Goal: Task Accomplishment & Management: Manage account settings

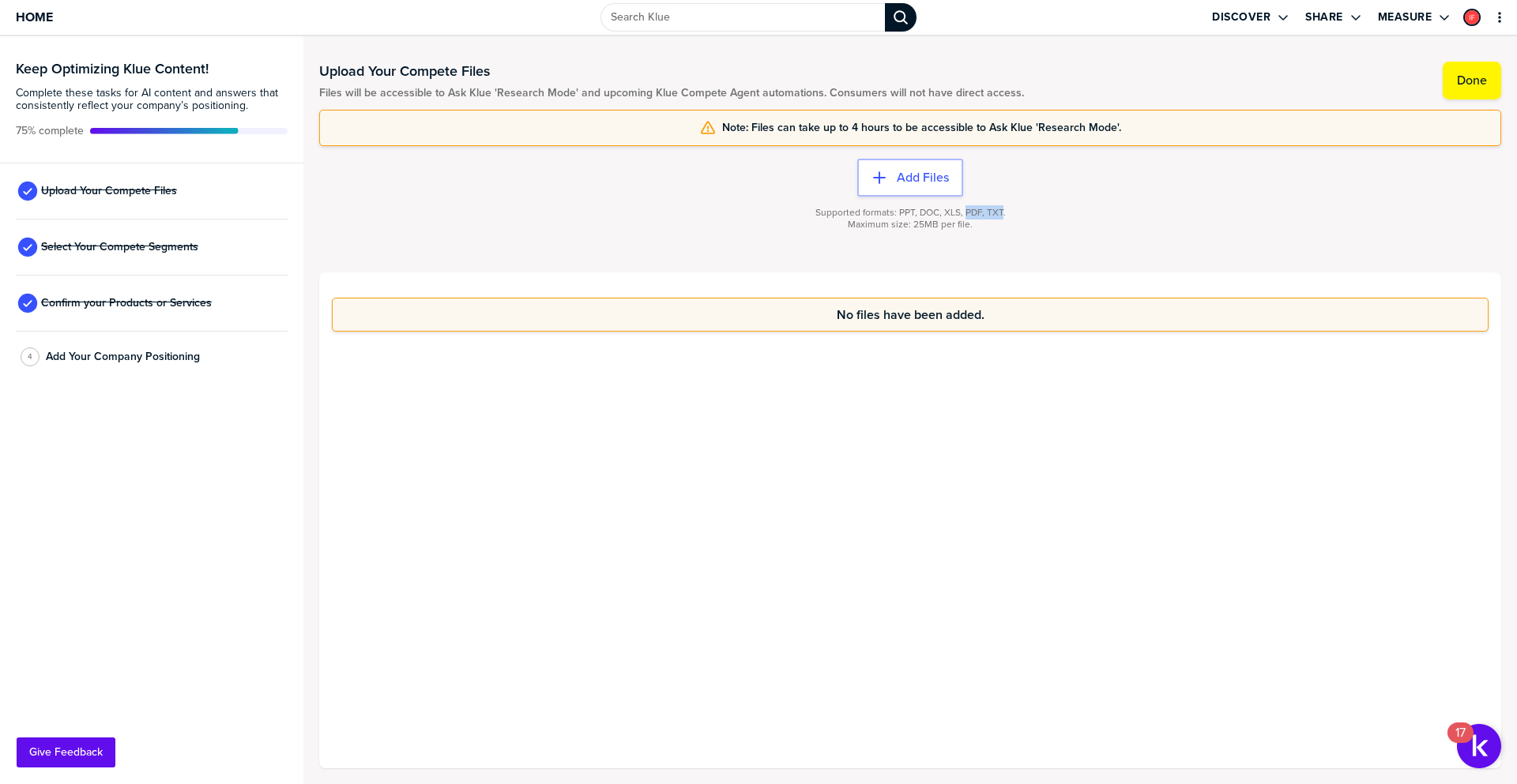
drag, startPoint x: 1001, startPoint y: 214, endPoint x: 965, endPoint y: 217, distance: 36.1
click at [965, 217] on span "Supported formats: PPT, DOC, XLS, PDF, TXT." at bounding box center [911, 212] width 190 height 12
click at [32, 18] on span "Home" at bounding box center [34, 17] width 37 height 13
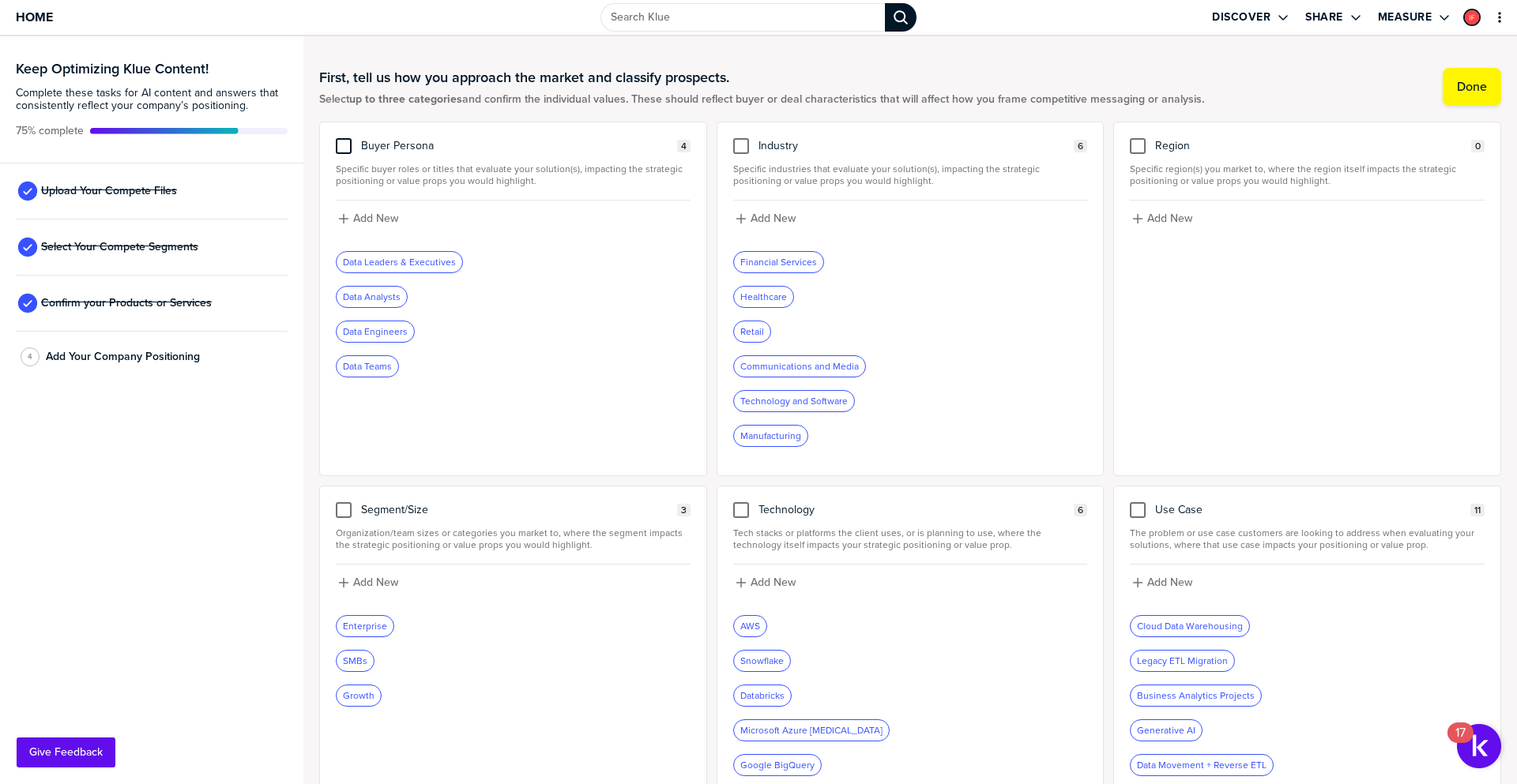
click at [344, 147] on div at bounding box center [343, 145] width 16 height 16
click at [344, 138] on input "checkbox" at bounding box center [344, 138] width 0 height 0
click at [345, 149] on icon at bounding box center [344, 146] width 13 height 13
click at [344, 138] on input "checkbox" at bounding box center [344, 138] width 0 height 0
click at [343, 143] on div at bounding box center [343, 145] width 16 height 16
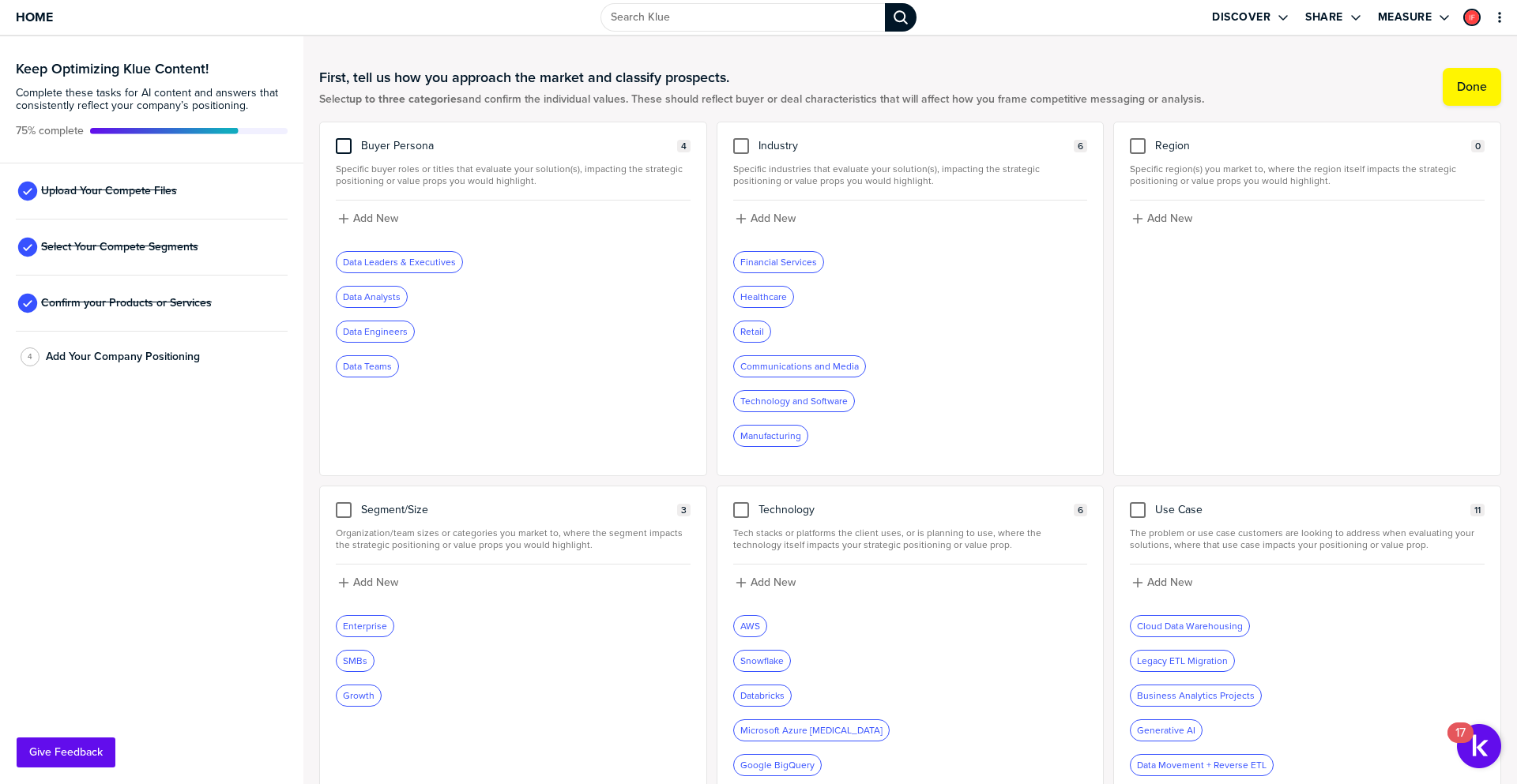
click at [344, 138] on input "checkbox" at bounding box center [344, 138] width 0 height 0
click at [345, 146] on icon at bounding box center [343, 145] width 6 height 6
click at [344, 138] on input "checkbox" at bounding box center [344, 138] width 0 height 0
click at [1460, 91] on label "Done" at bounding box center [1472, 86] width 30 height 16
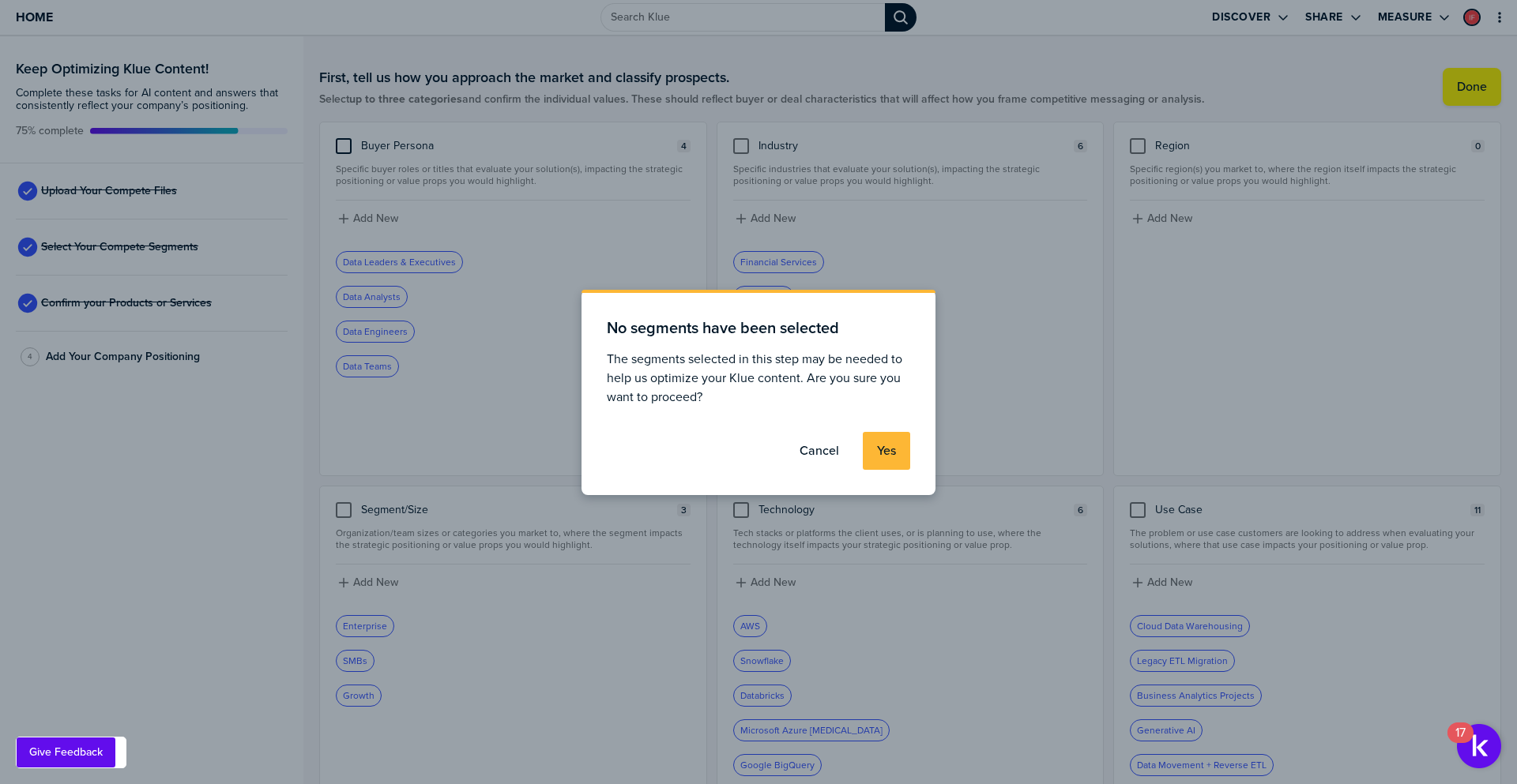
click at [883, 453] on label "Yes" at bounding box center [886, 450] width 19 height 16
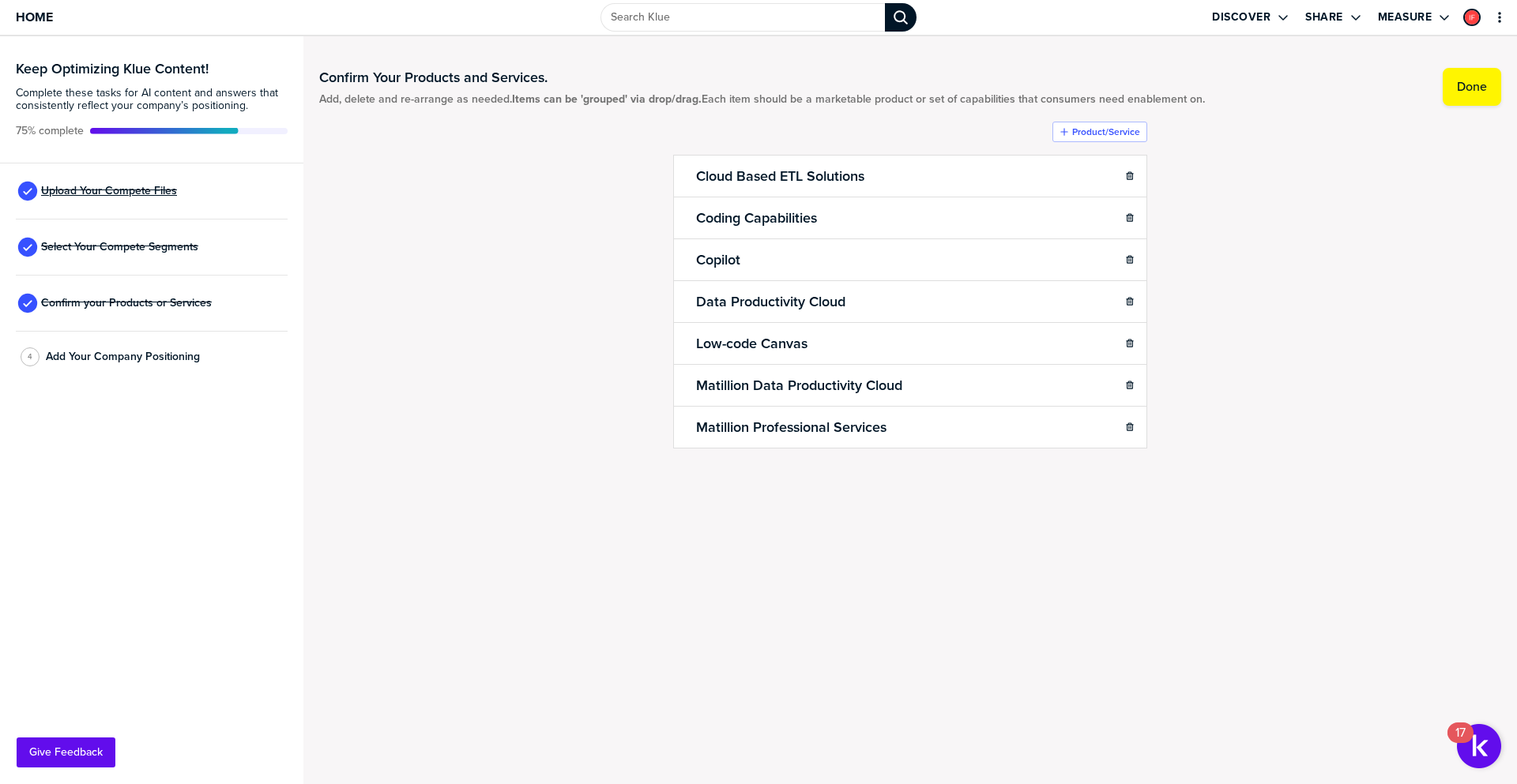
click at [103, 190] on span "Upload Your Compete Files" at bounding box center [108, 191] width 136 height 13
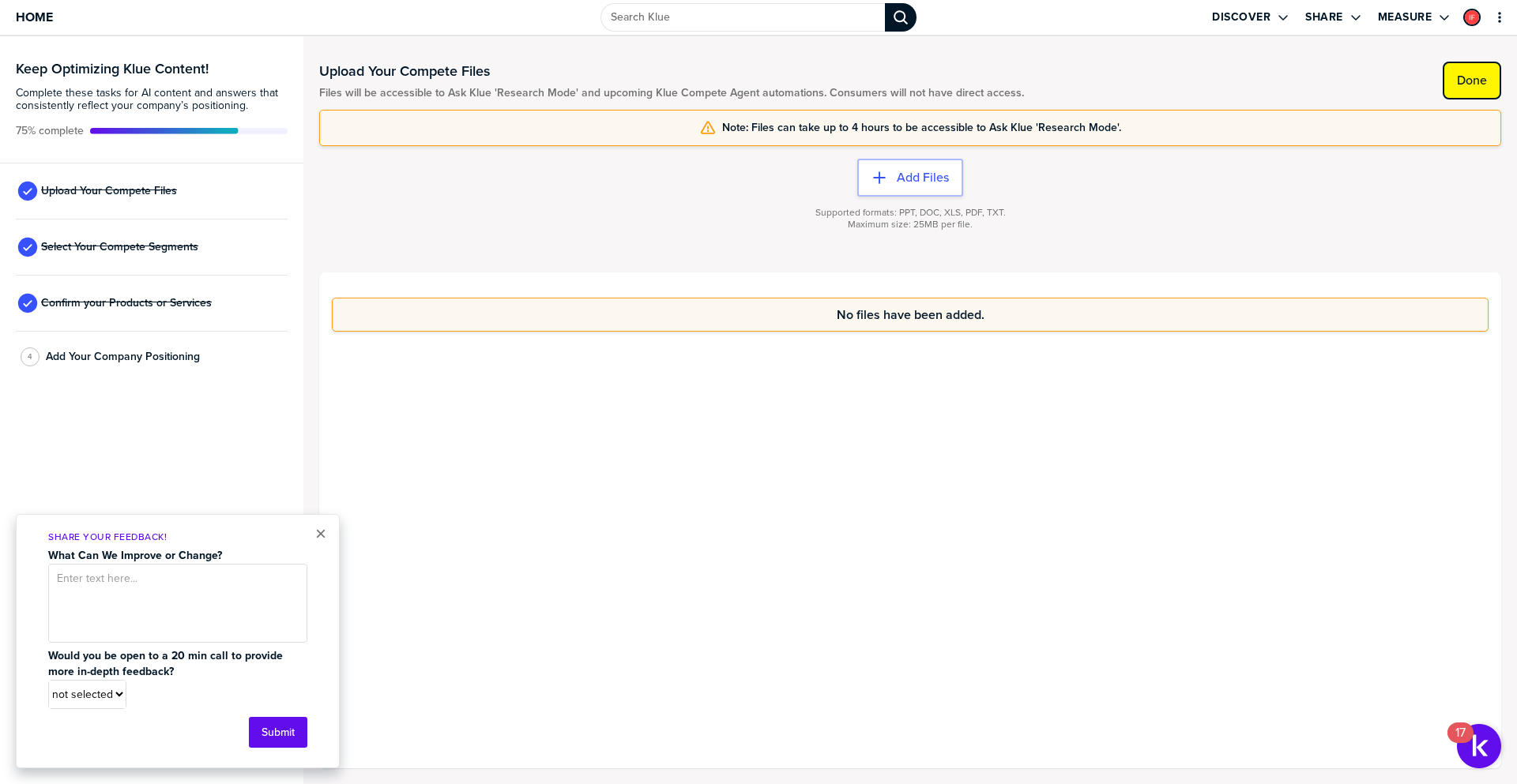
click at [1470, 75] on label "Done" at bounding box center [1472, 80] width 30 height 16
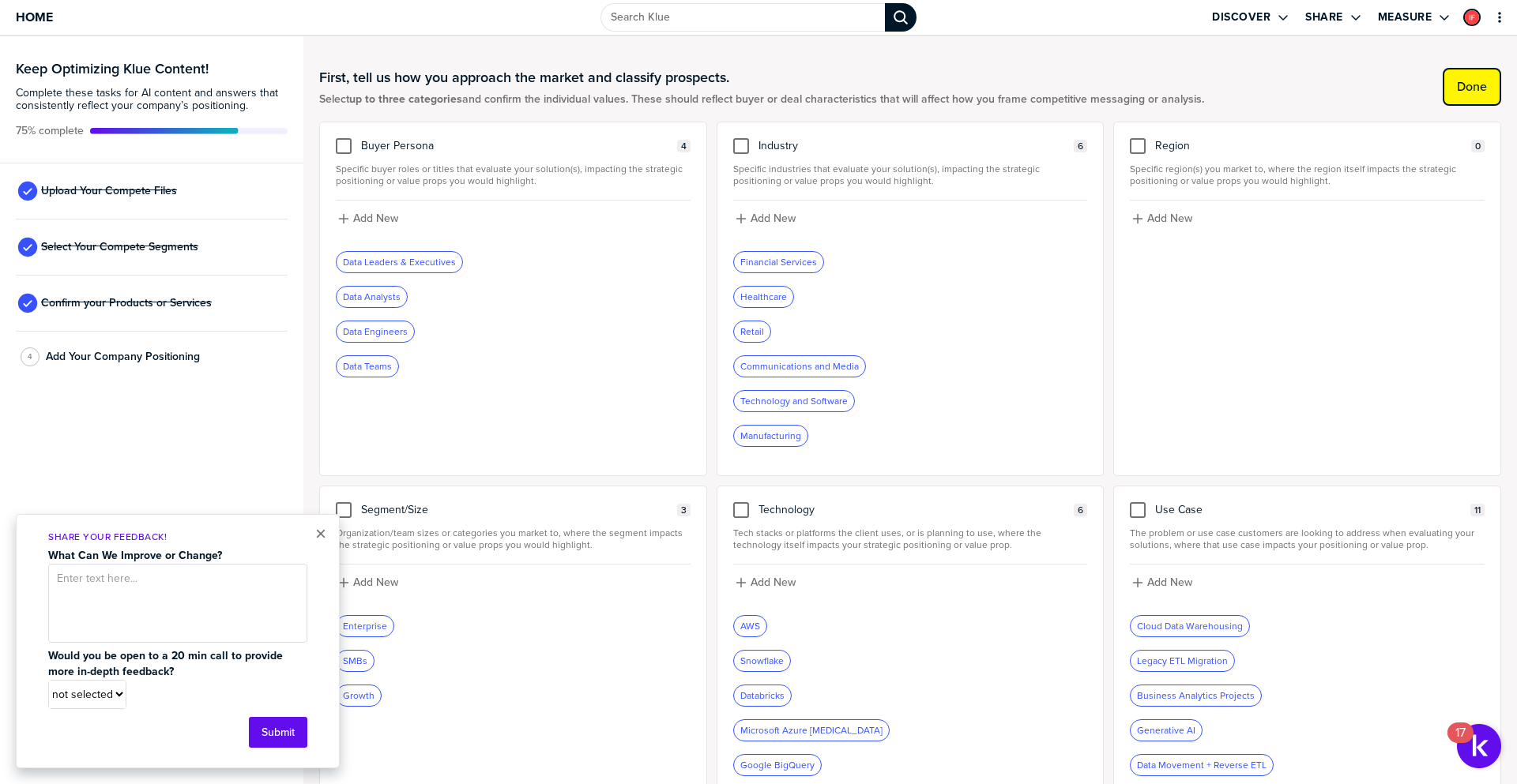
click at [1458, 82] on label "Done" at bounding box center [1472, 86] width 30 height 16
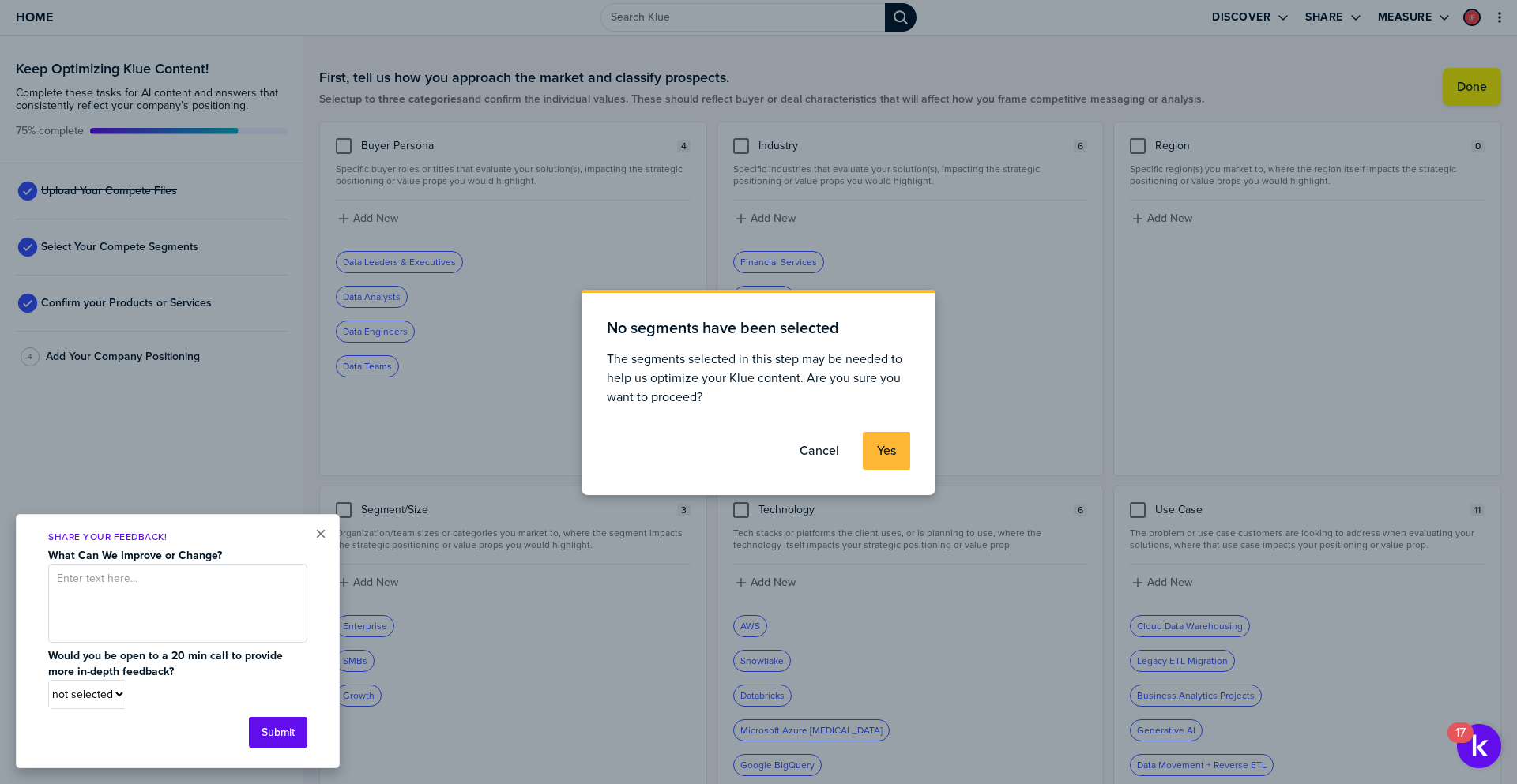
click at [880, 451] on label "Yes" at bounding box center [886, 450] width 19 height 16
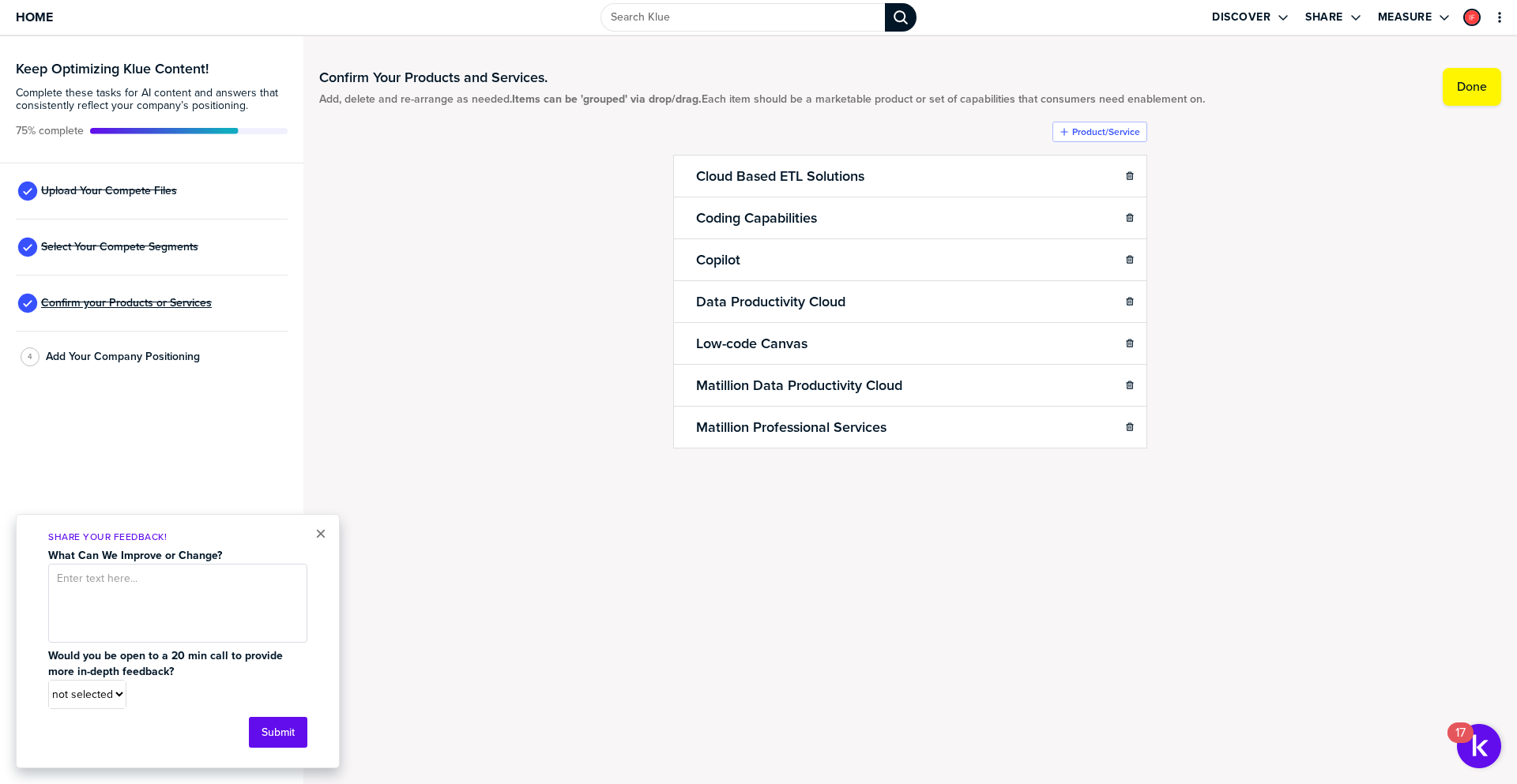
click at [140, 301] on span "Confirm your Products or Services" at bounding box center [126, 303] width 171 height 13
click at [320, 529] on button "×" at bounding box center [321, 534] width 11 height 19
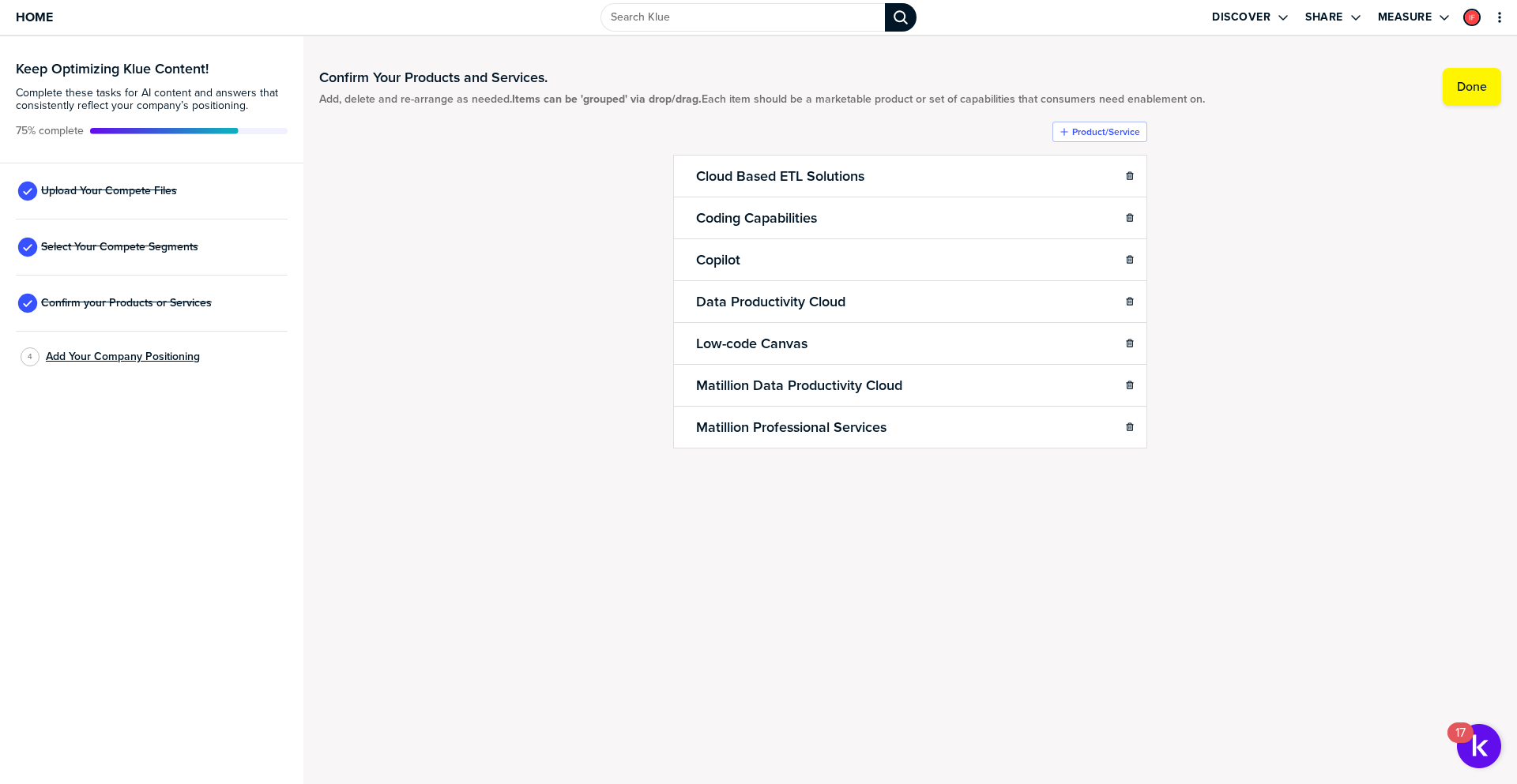
click at [119, 355] on span "Add Your Company Positioning" at bounding box center [122, 357] width 154 height 13
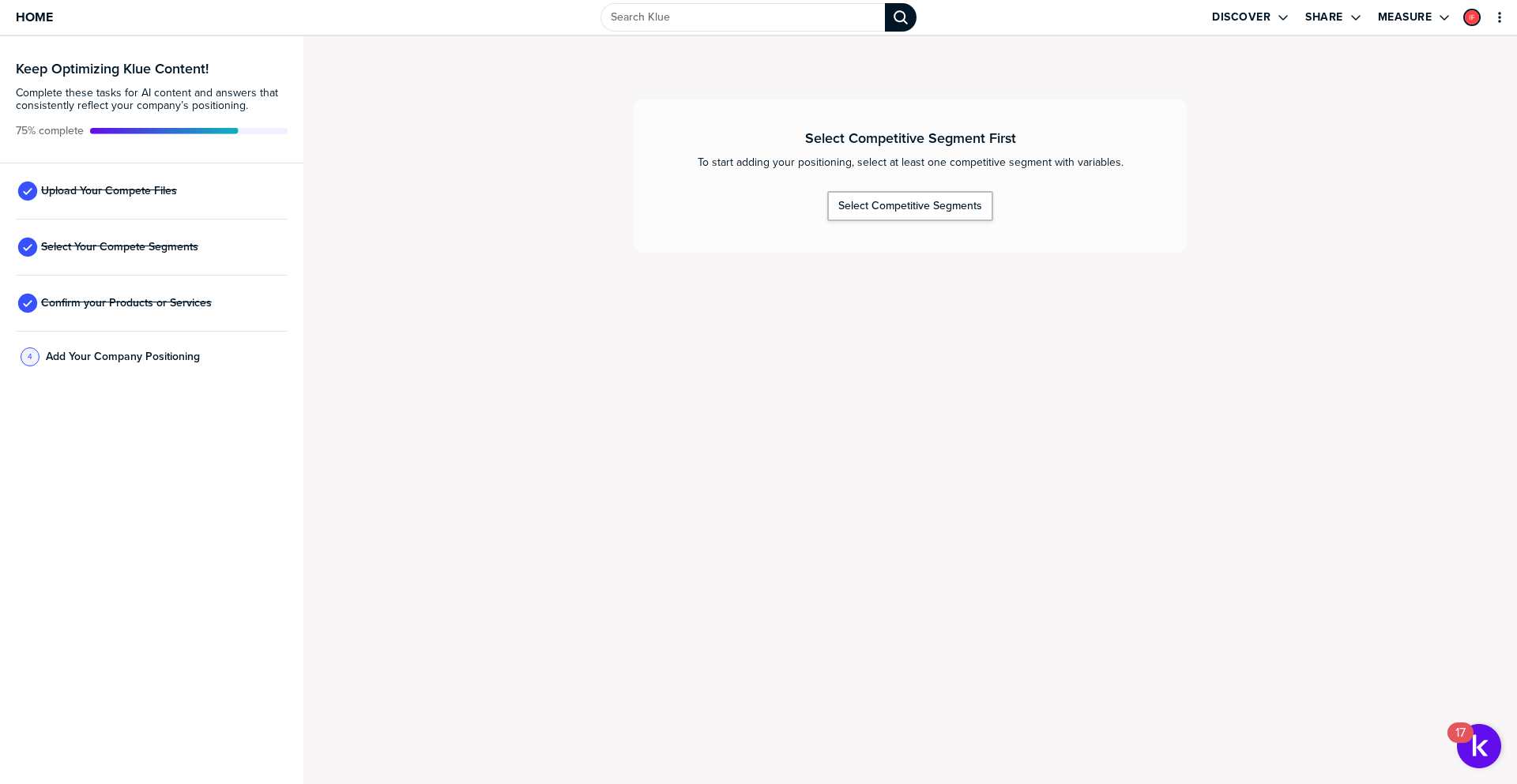
click at [863, 188] on div "Select Competitive Segment First To start adding your positioning, select at le…" at bounding box center [910, 175] width 554 height 153
click at [862, 206] on div "Select Competitive Segments" at bounding box center [910, 206] width 144 height 14
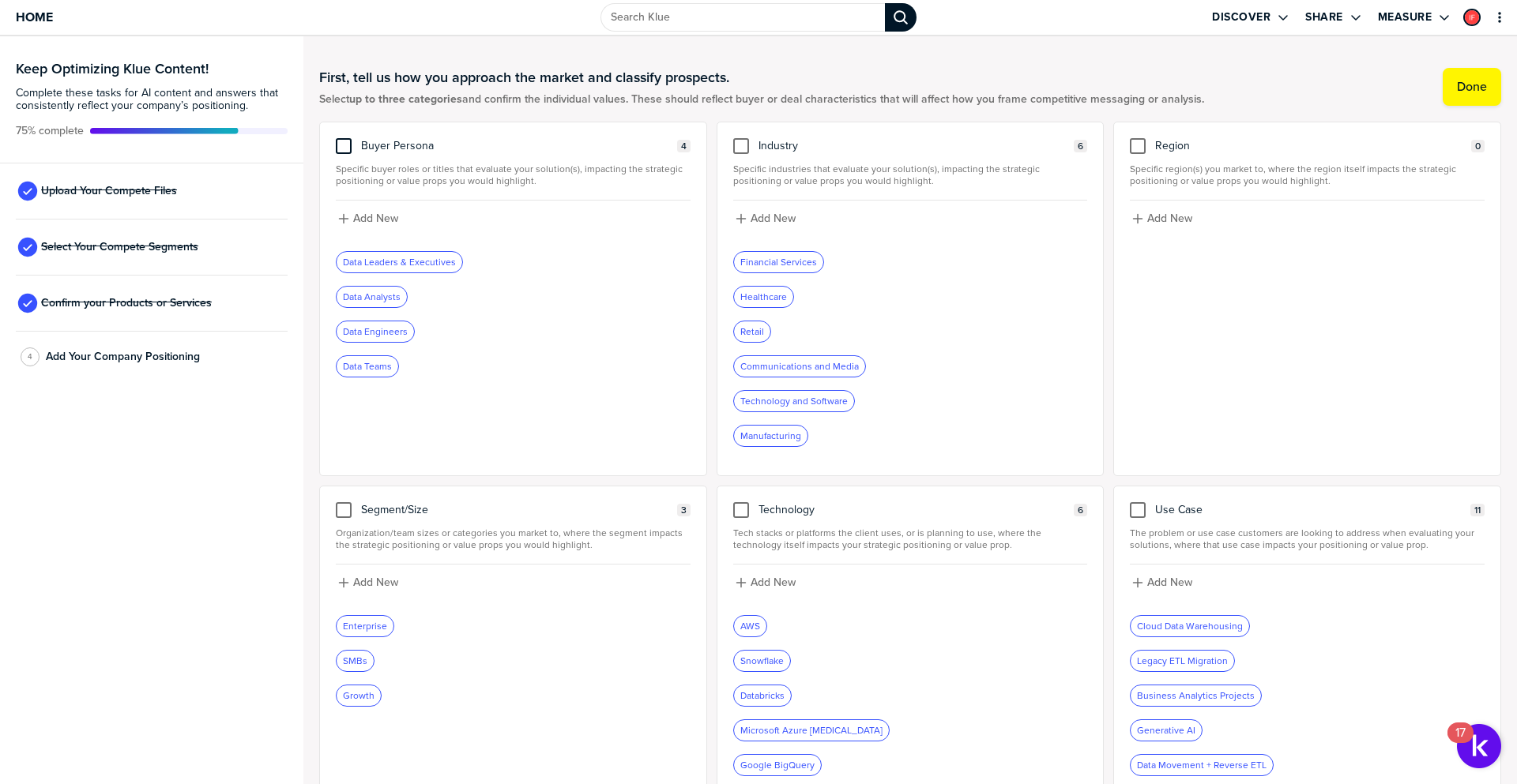
click at [342, 145] on div at bounding box center [343, 145] width 16 height 16
click at [344, 138] on input "checkbox" at bounding box center [344, 138] width 0 height 0
click at [344, 145] on icon at bounding box center [344, 146] width 13 height 13
click at [344, 138] on input "checkbox" at bounding box center [344, 138] width 0 height 0
click at [1477, 94] on button "Done" at bounding box center [1472, 86] width 58 height 38
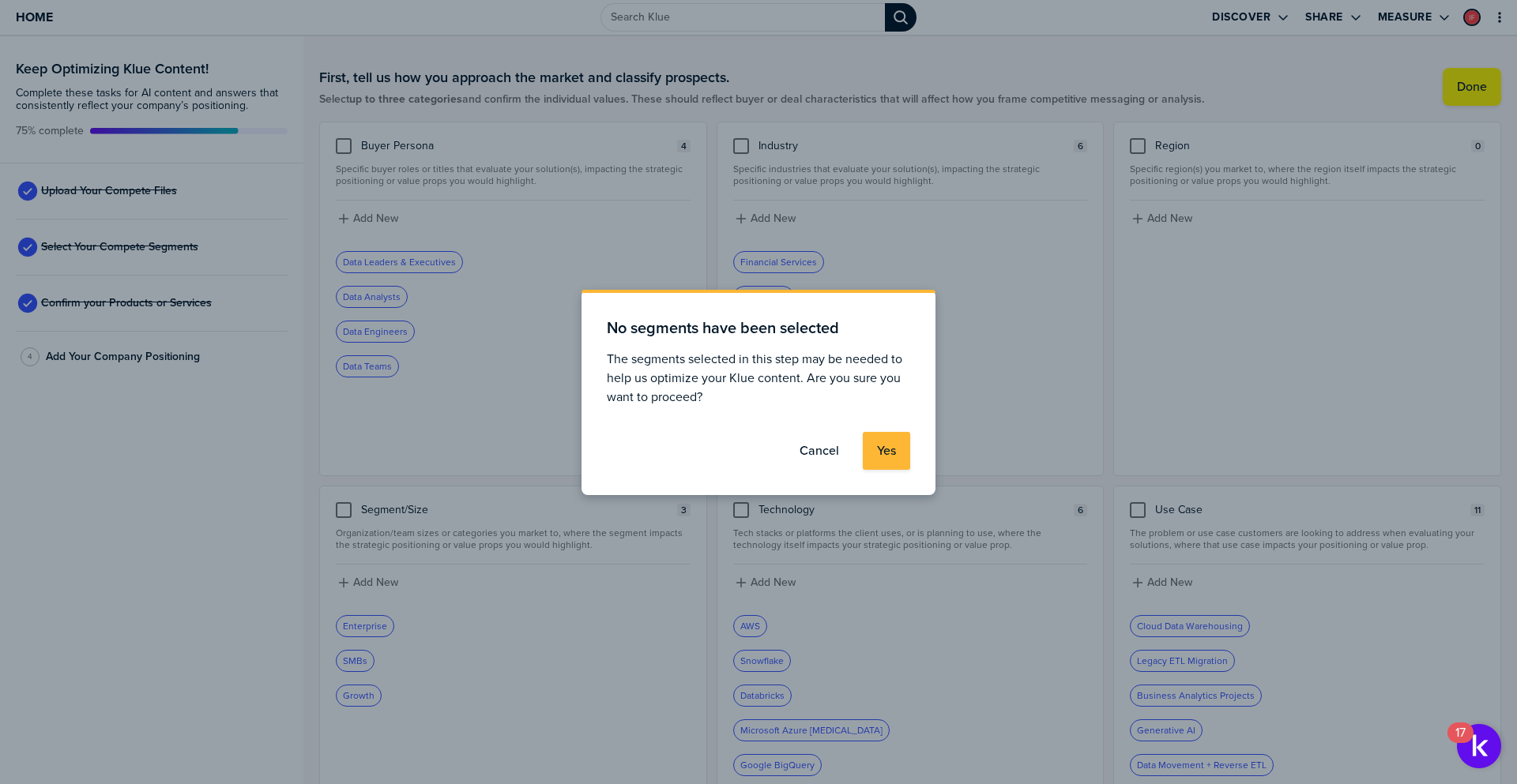
click at [826, 446] on label "Cancel" at bounding box center [819, 450] width 40 height 16
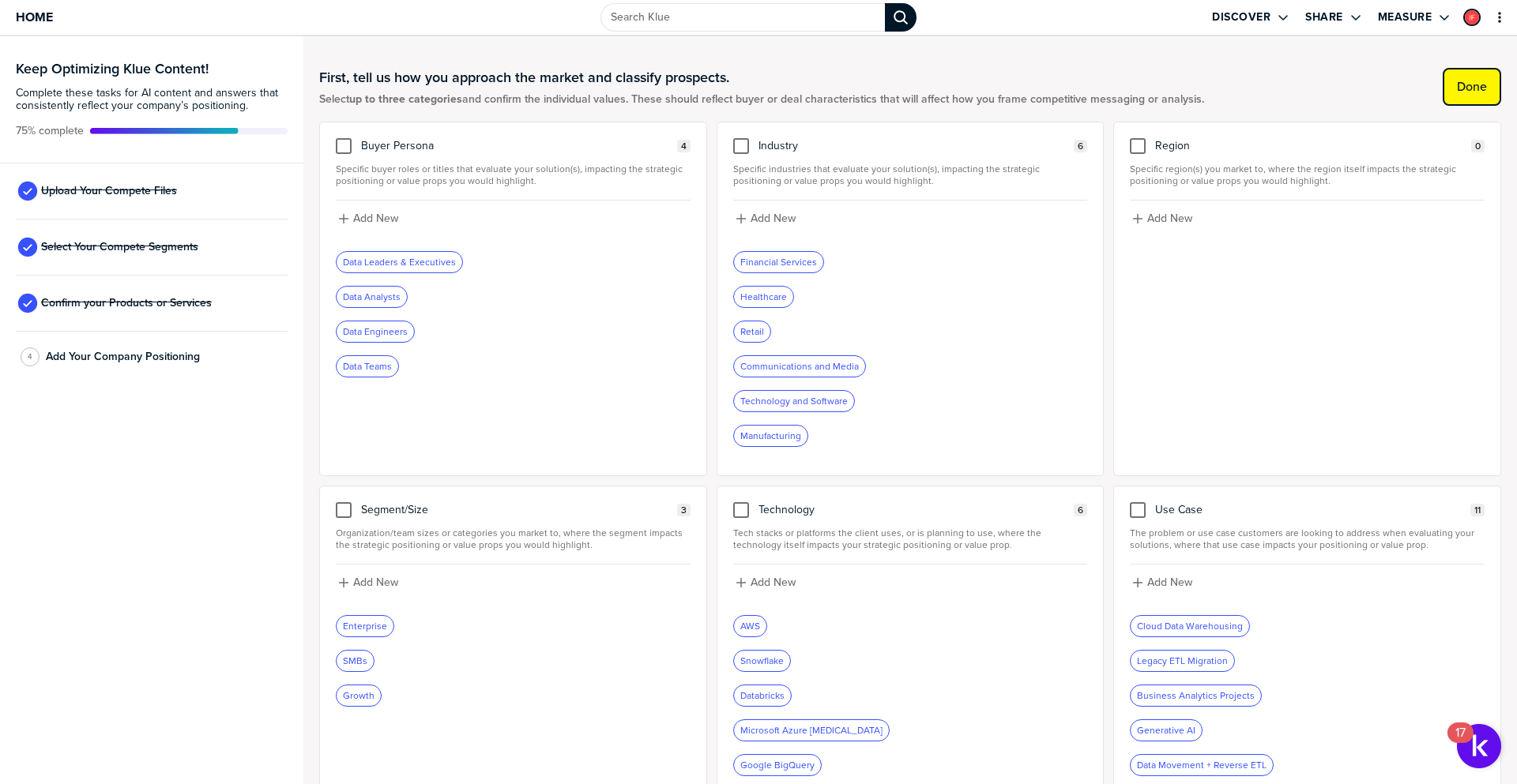
click at [1470, 87] on label "Done" at bounding box center [1472, 86] width 30 height 16
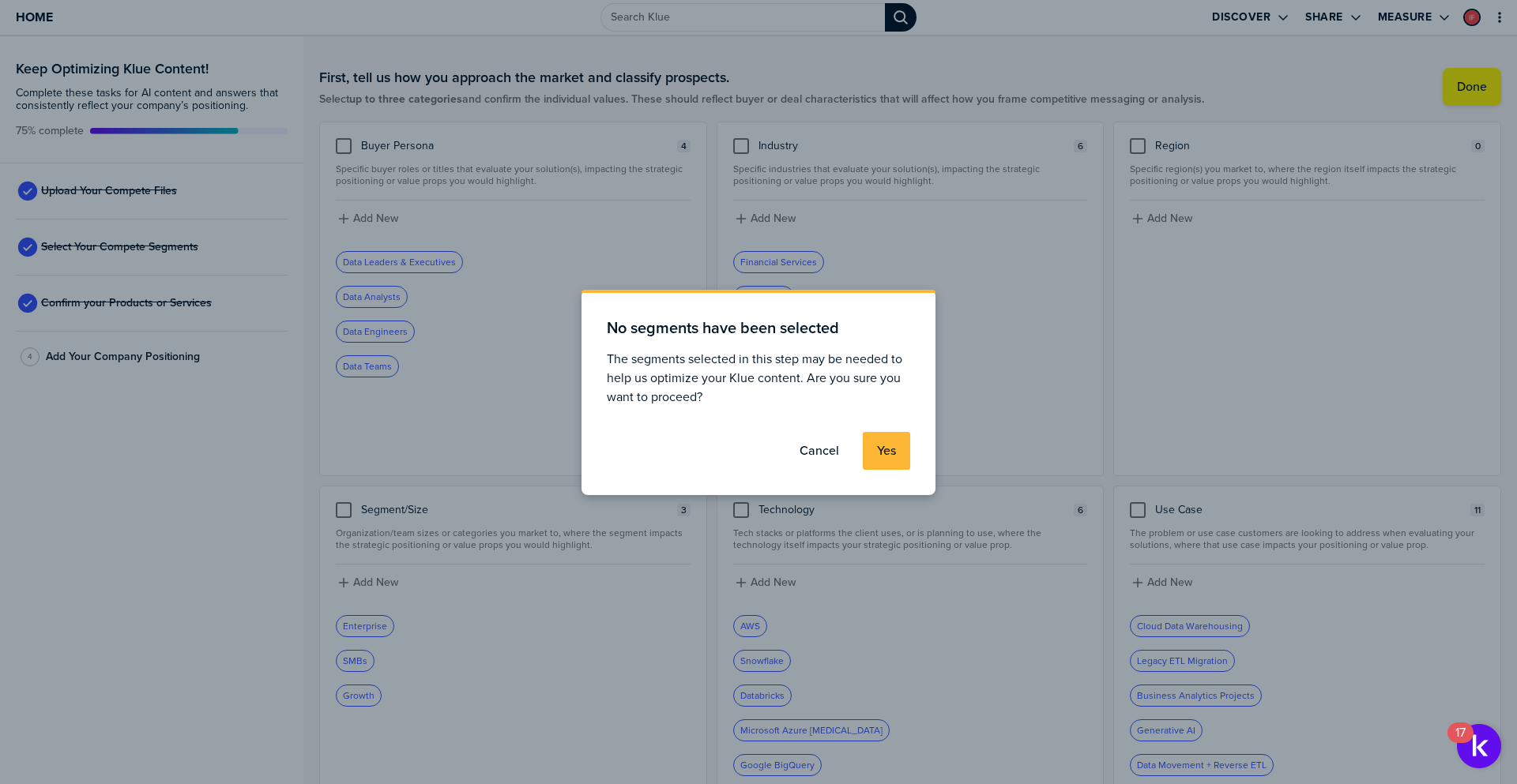
click at [886, 453] on label "Yes" at bounding box center [886, 450] width 19 height 16
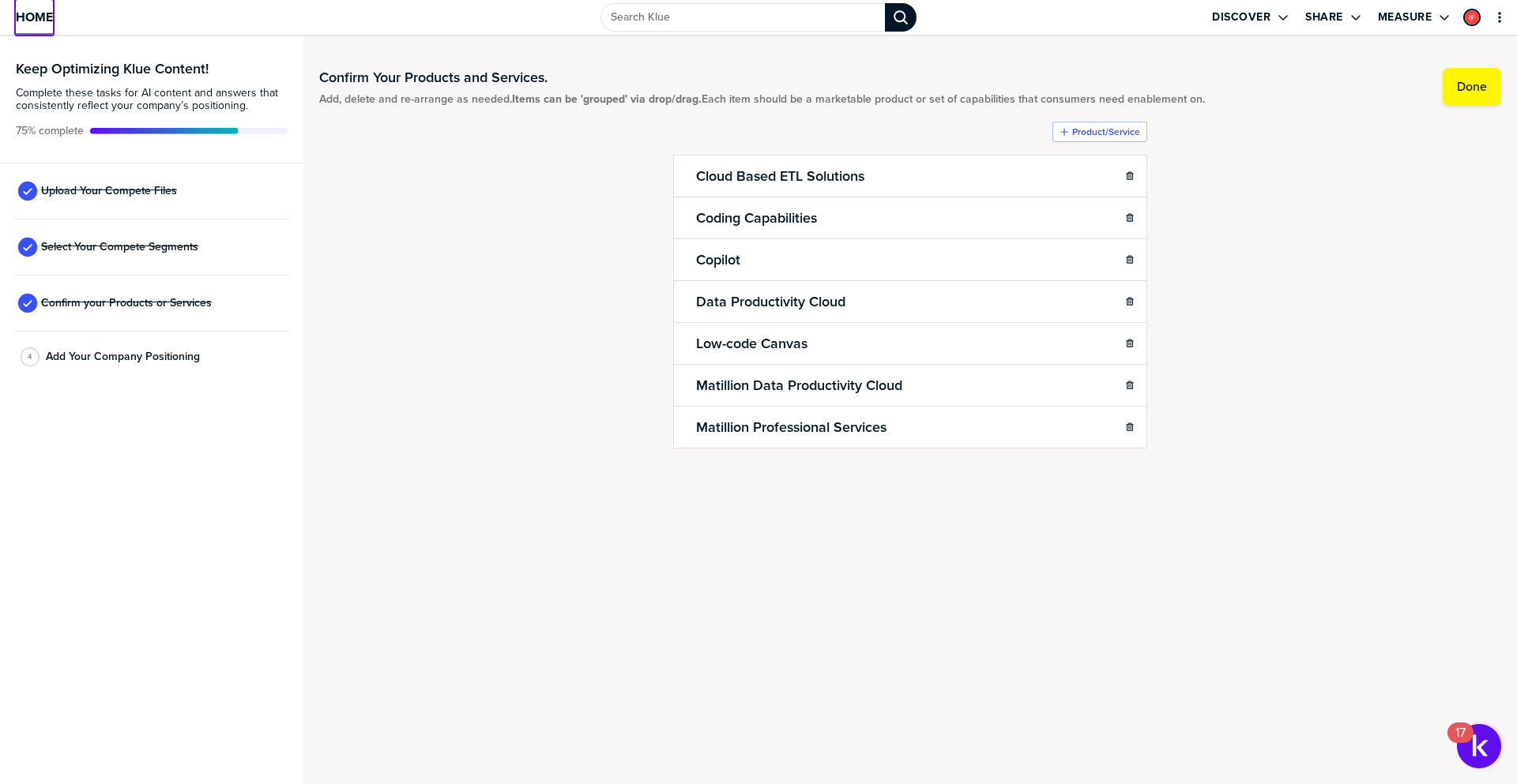
click at [34, 18] on span "Home" at bounding box center [34, 17] width 37 height 13
